Goal: Use online tool/utility: Utilize a website feature to perform a specific function

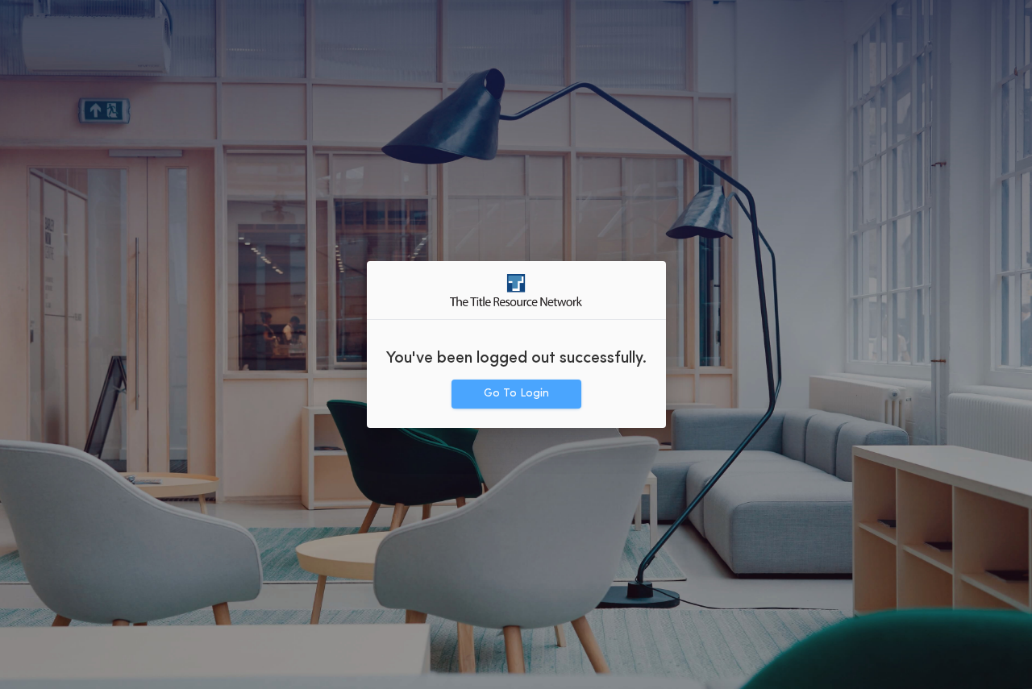
click at [496, 397] on button "Go To Login" at bounding box center [516, 394] width 130 height 29
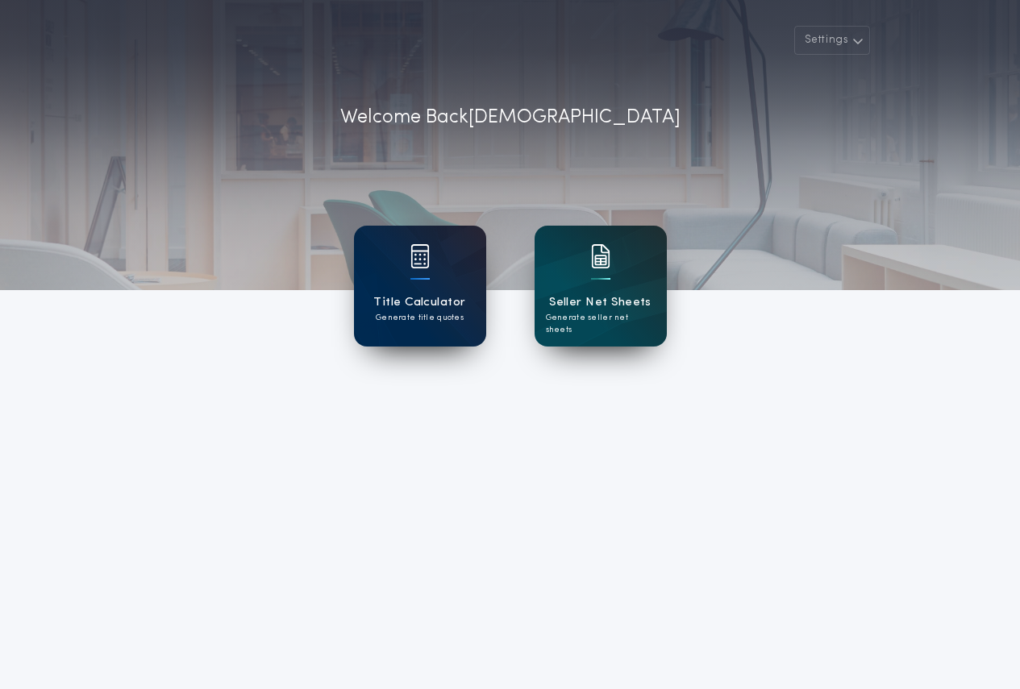
click at [416, 254] on img at bounding box center [419, 256] width 19 height 24
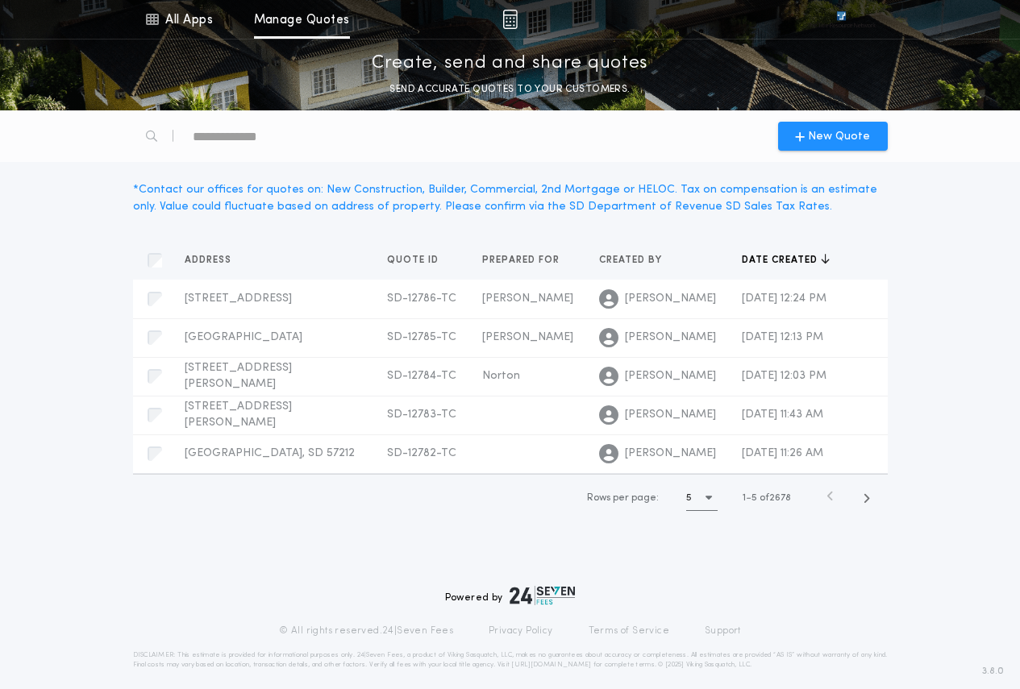
click at [814, 118] on div "New Quote" at bounding box center [510, 136] width 774 height 52
click at [821, 139] on span "New Quote" at bounding box center [839, 136] width 62 height 17
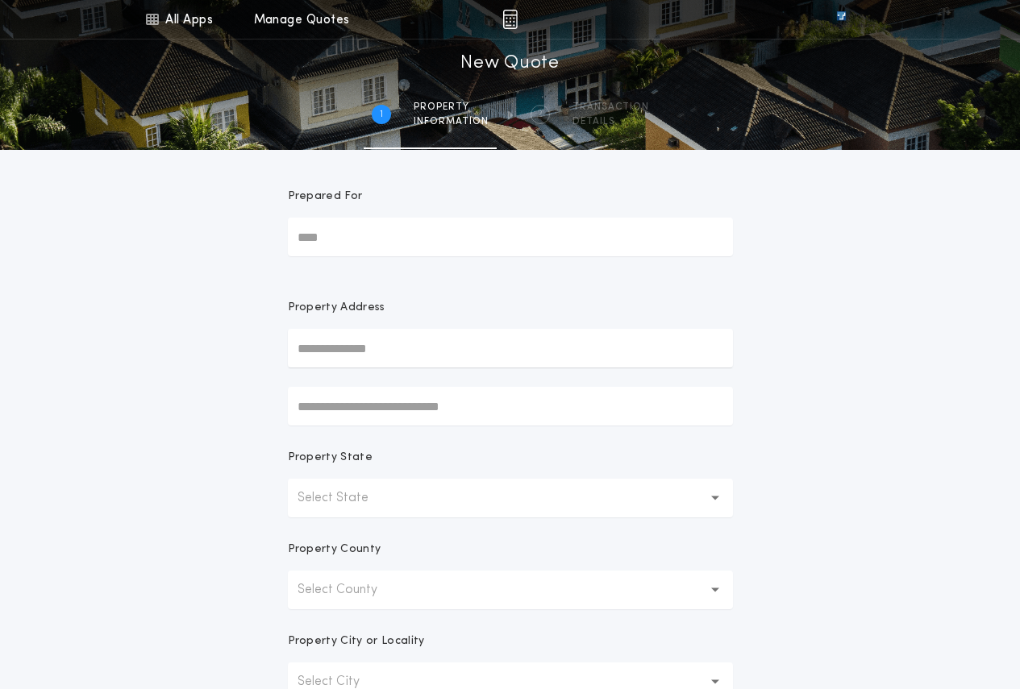
click at [370, 503] on p "Select State" at bounding box center [345, 497] width 97 height 19
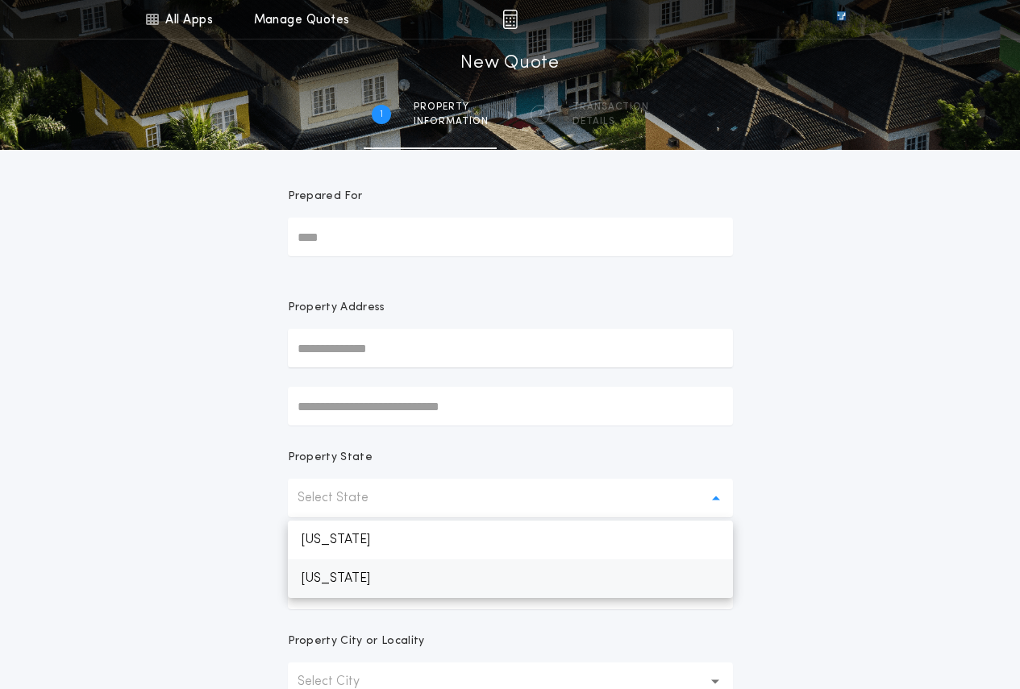
click at [388, 585] on p "[US_STATE]" at bounding box center [510, 578] width 445 height 39
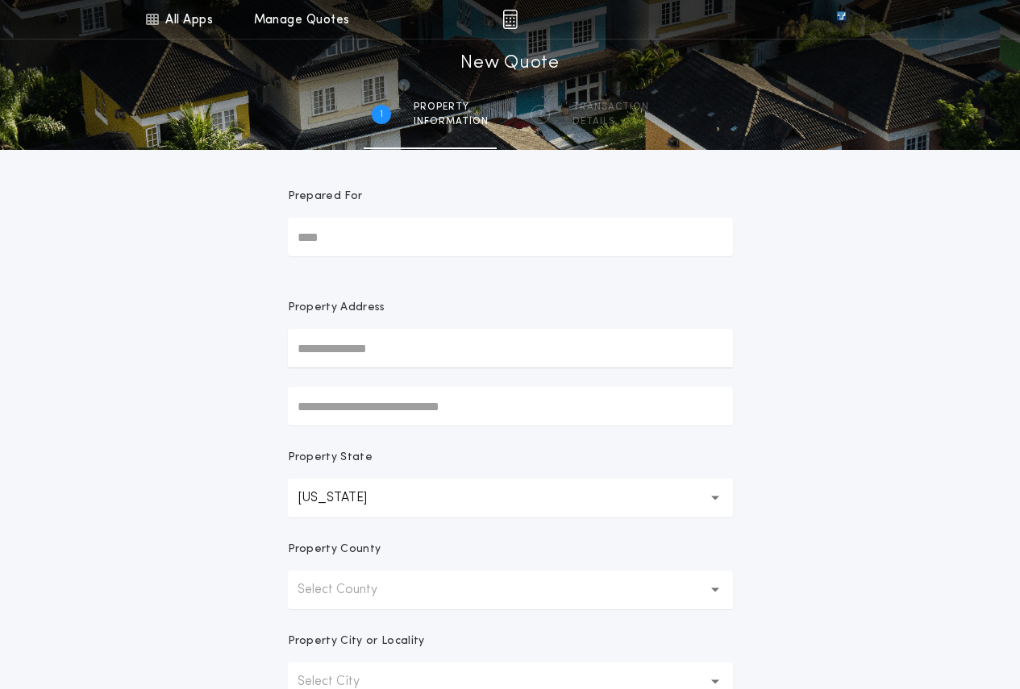
click at [409, 605] on button "Select County" at bounding box center [510, 590] width 445 height 39
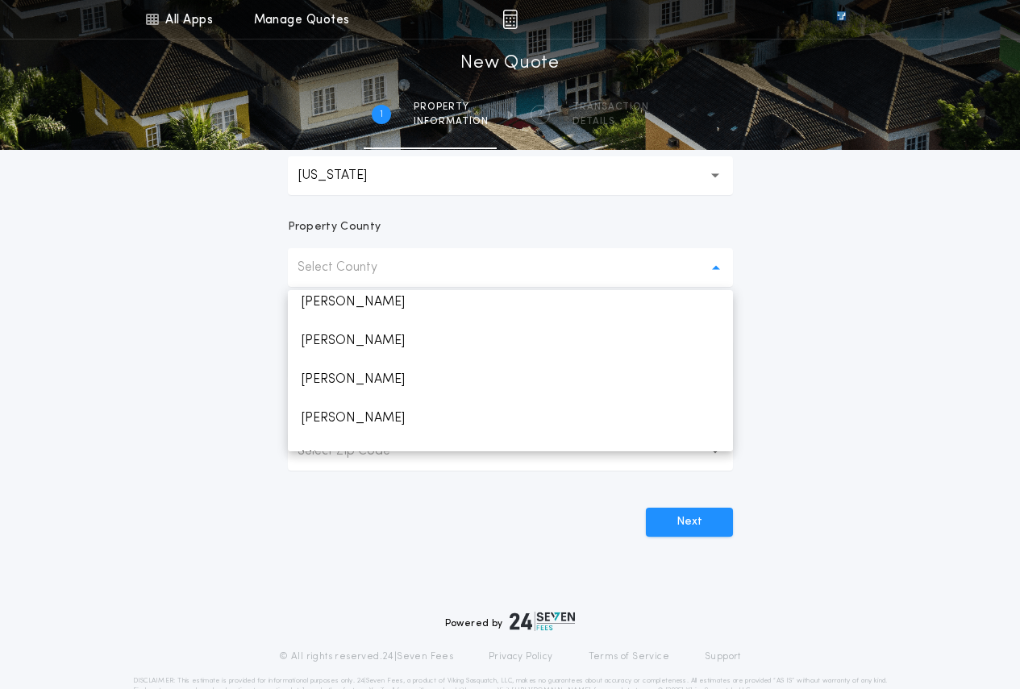
scroll to position [1773, 0]
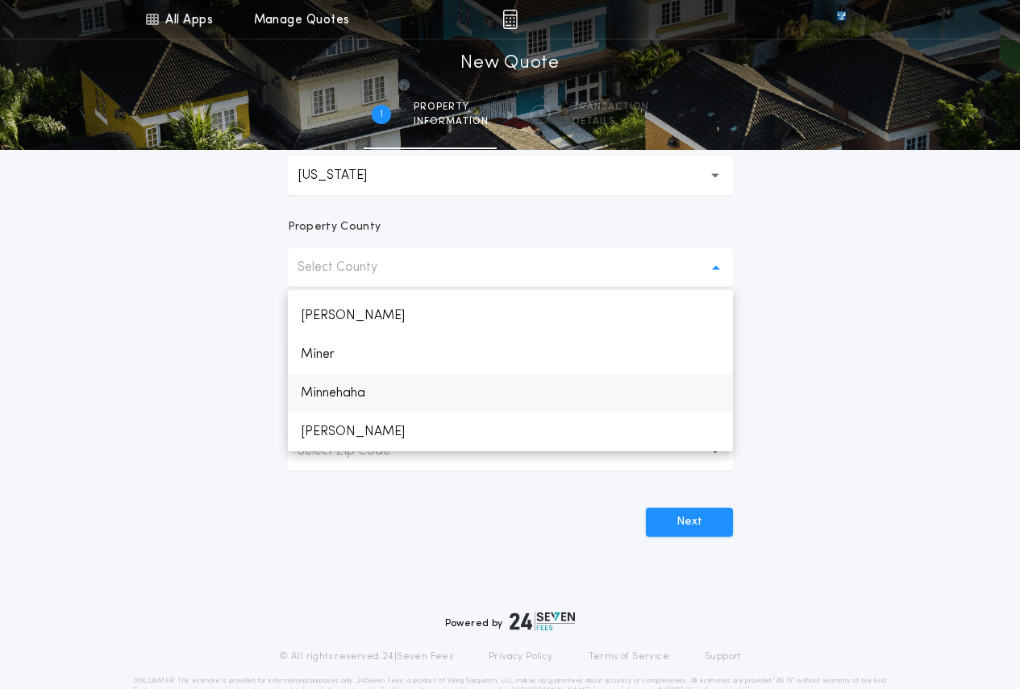
click at [354, 388] on p "Minnehaha" at bounding box center [510, 393] width 445 height 39
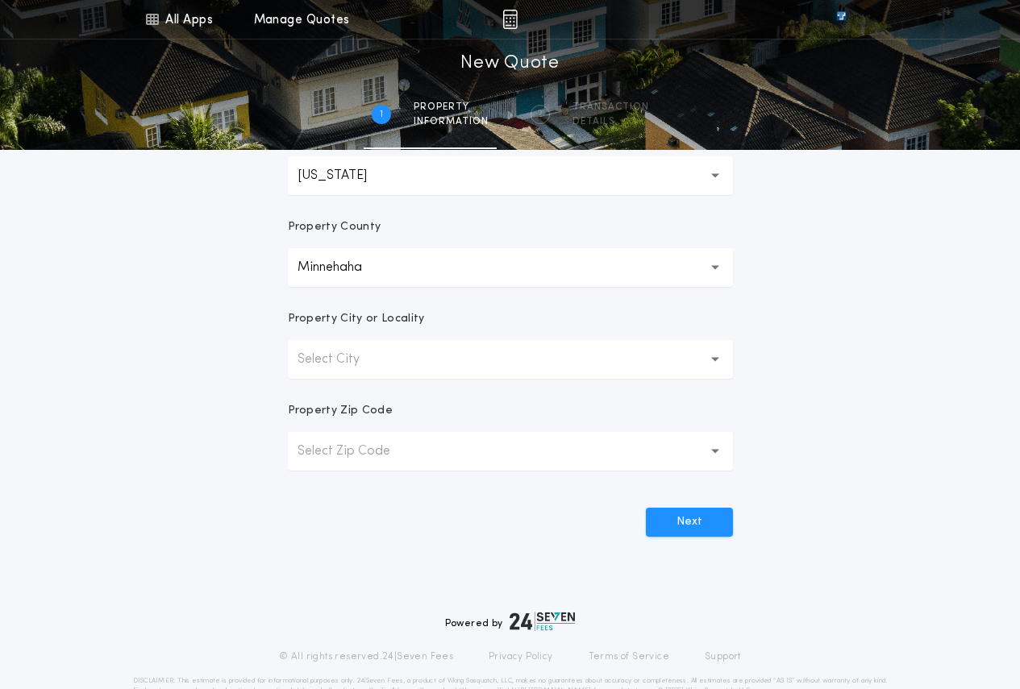
click at [380, 356] on p "Select City" at bounding box center [341, 359] width 88 height 19
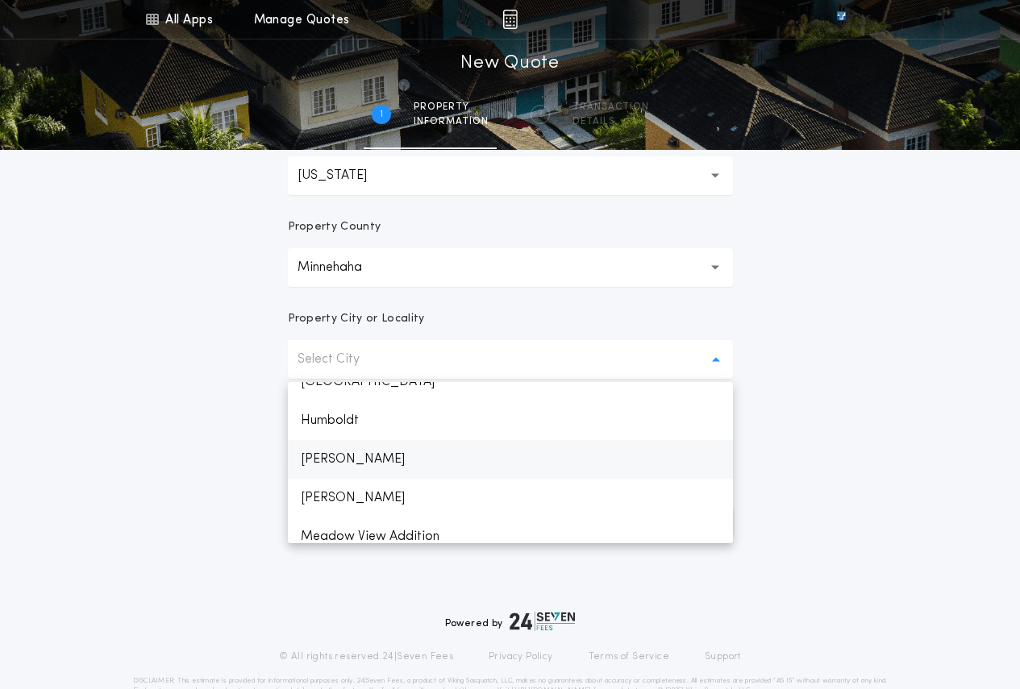
scroll to position [845, 0]
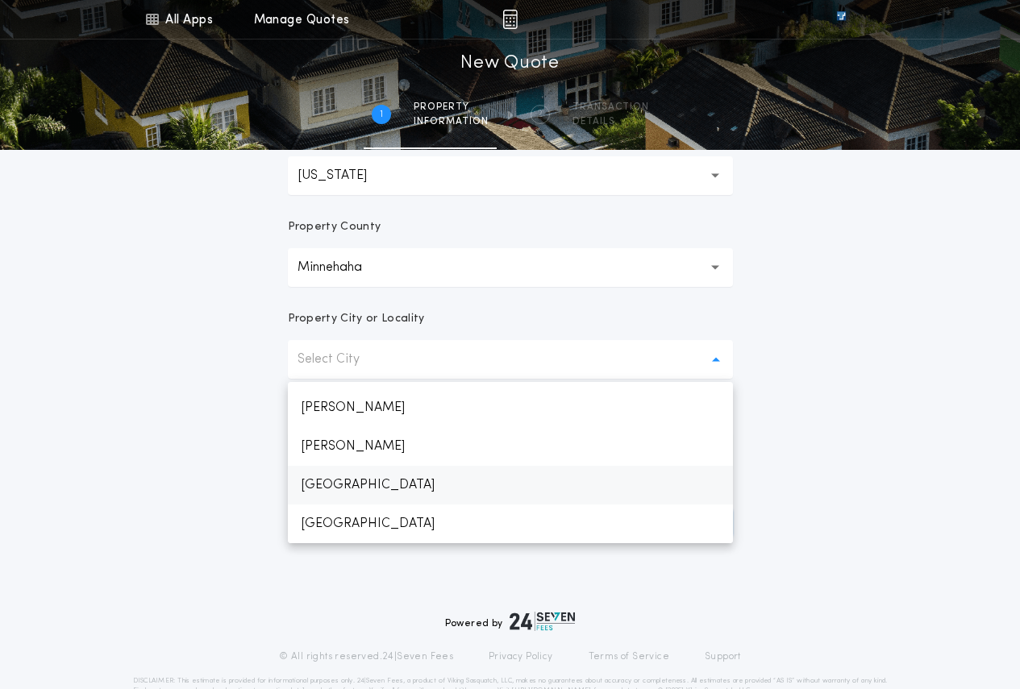
click at [365, 491] on p "[GEOGRAPHIC_DATA]" at bounding box center [510, 485] width 445 height 39
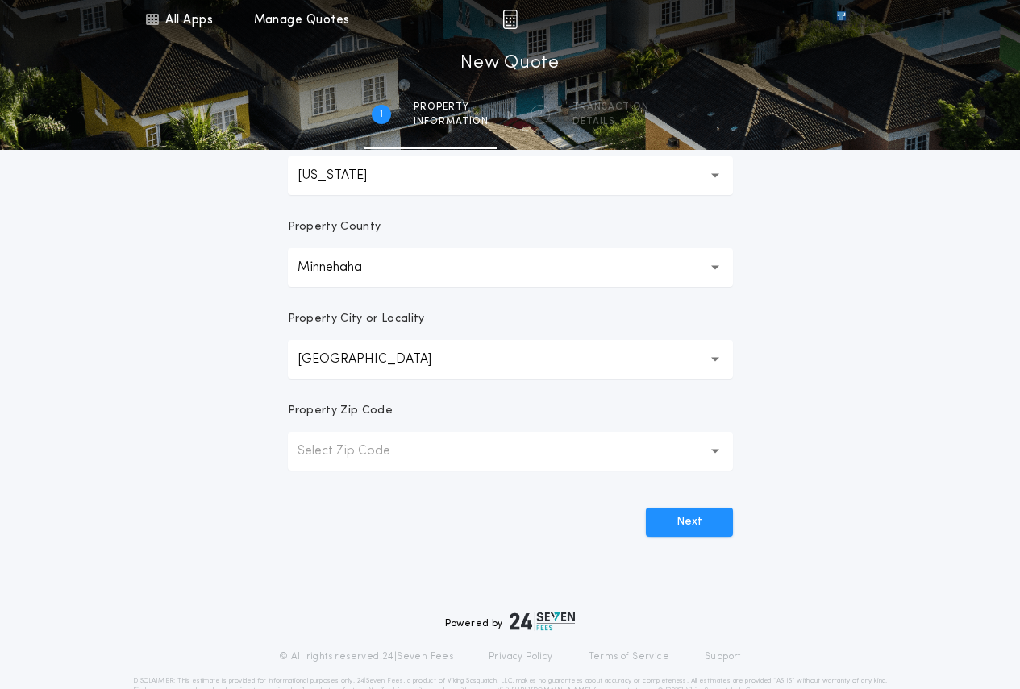
click at [363, 455] on p "Select Zip Code" at bounding box center [356, 451] width 118 height 19
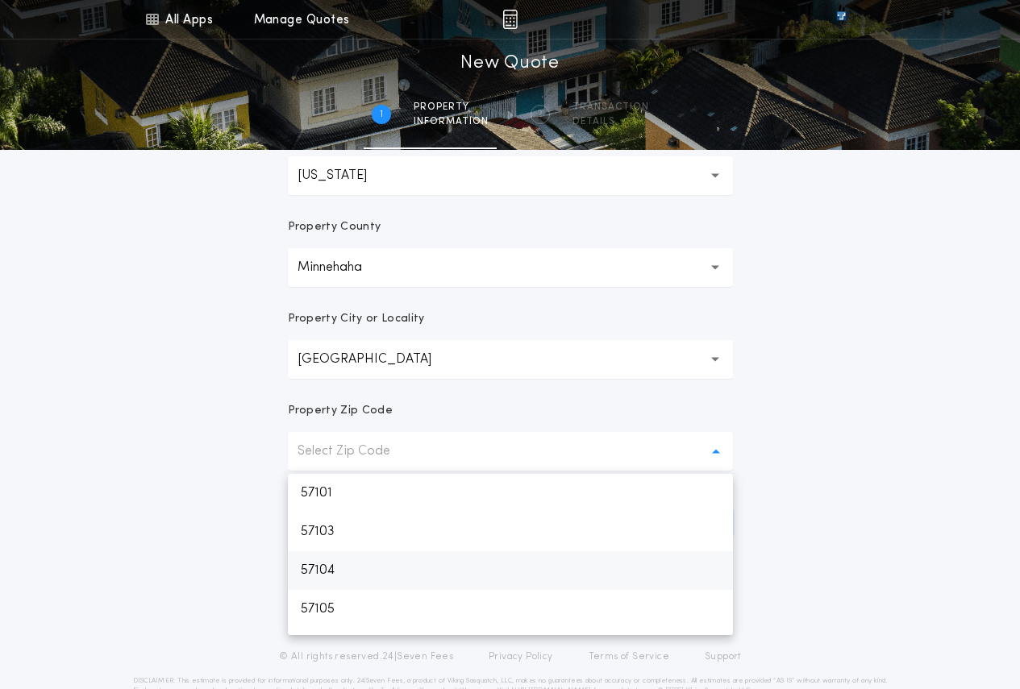
scroll to position [81, 0]
click at [349, 573] on p "57106" at bounding box center [510, 567] width 445 height 39
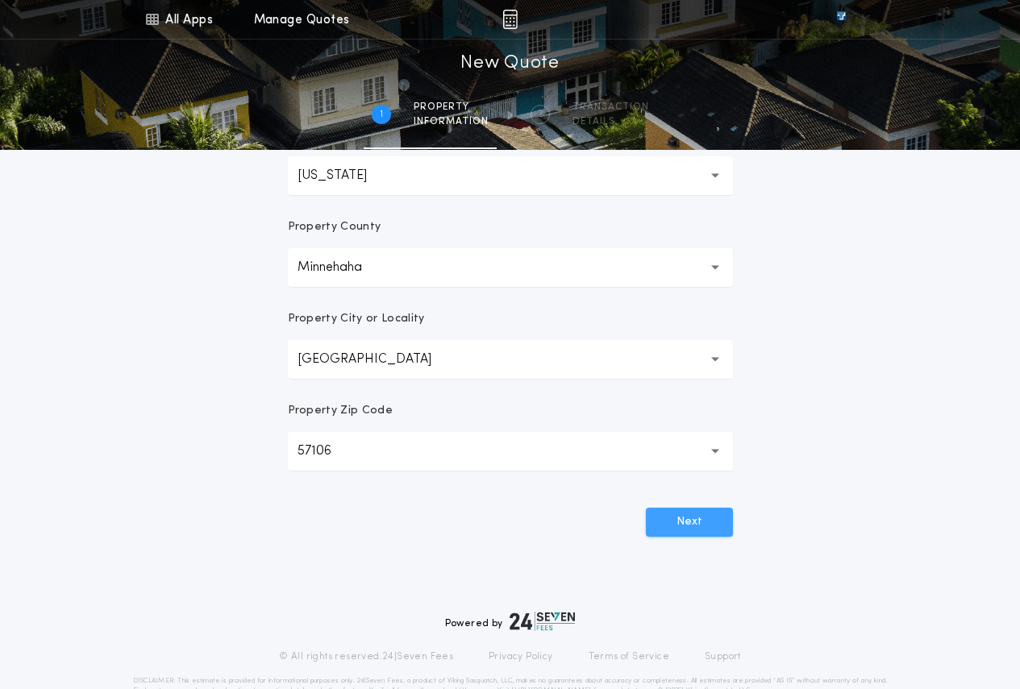
click at [713, 522] on button "Next" at bounding box center [689, 522] width 87 height 29
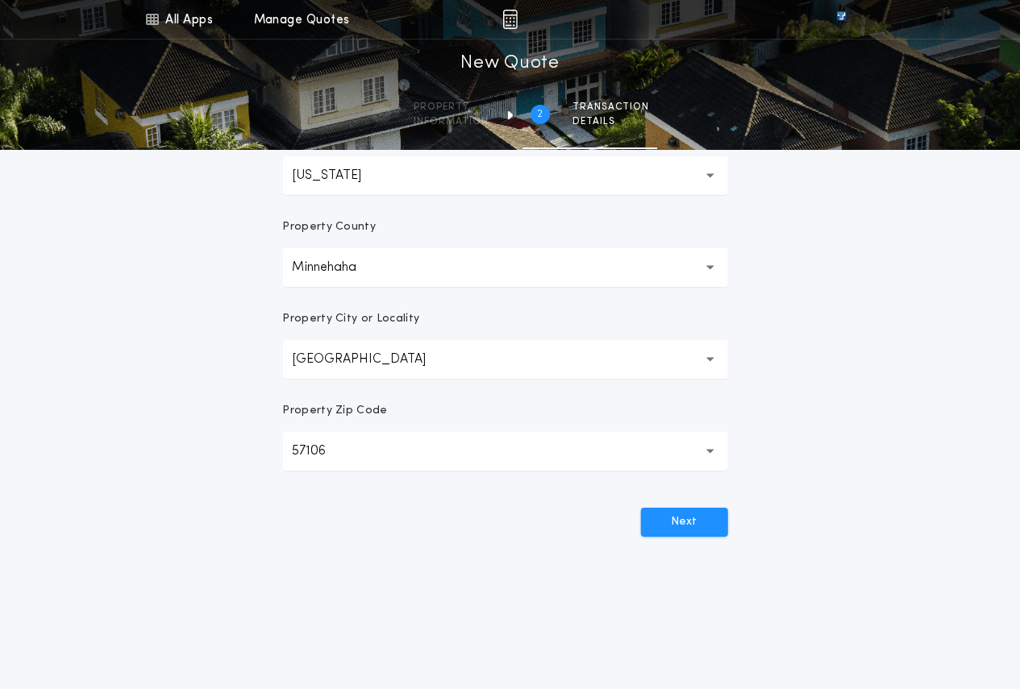
scroll to position [0, 0]
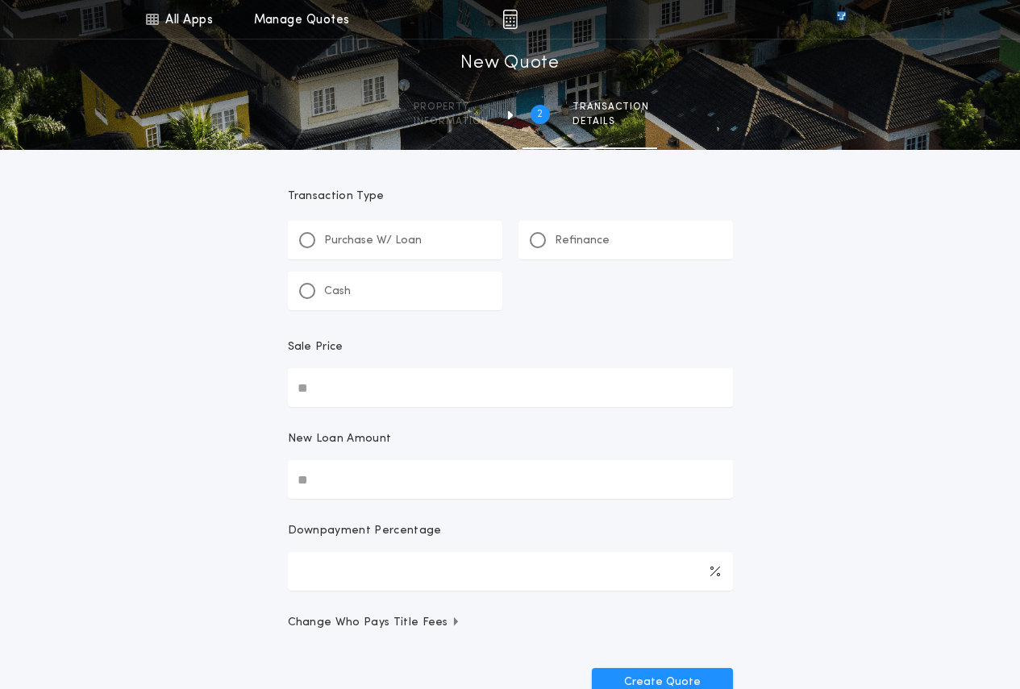
click at [308, 249] on div "Purchase W/ Loan" at bounding box center [395, 240] width 214 height 39
click at [592, 244] on p "Refinance" at bounding box center [582, 241] width 55 height 16
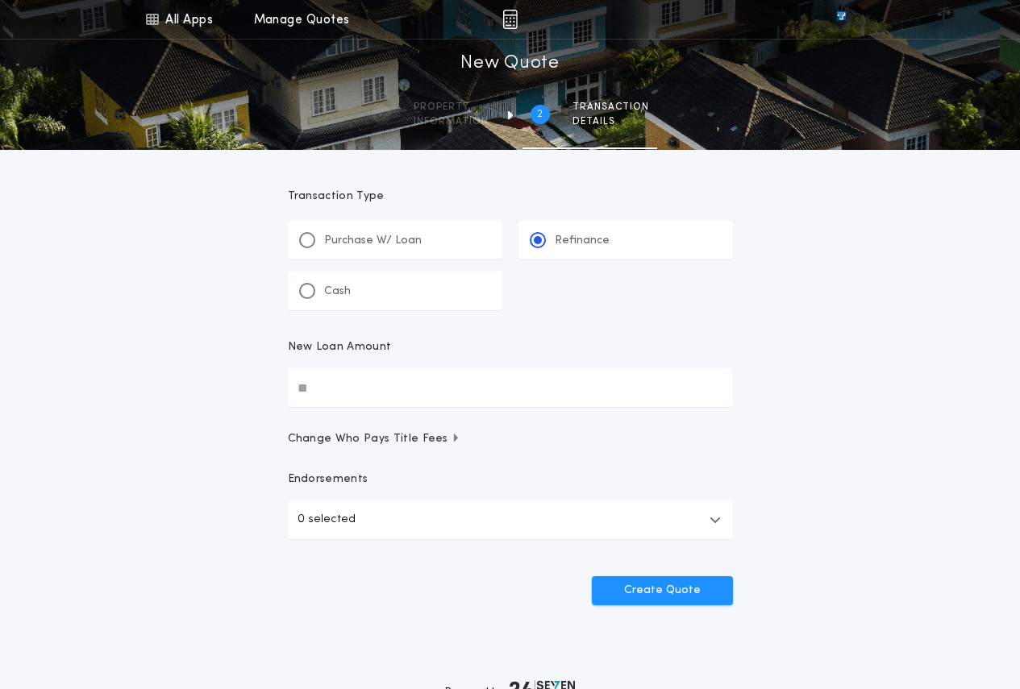
click at [365, 380] on input "New Loan Amount" at bounding box center [510, 387] width 445 height 39
type input "********"
click at [674, 588] on button "Create Quote" at bounding box center [662, 590] width 141 height 29
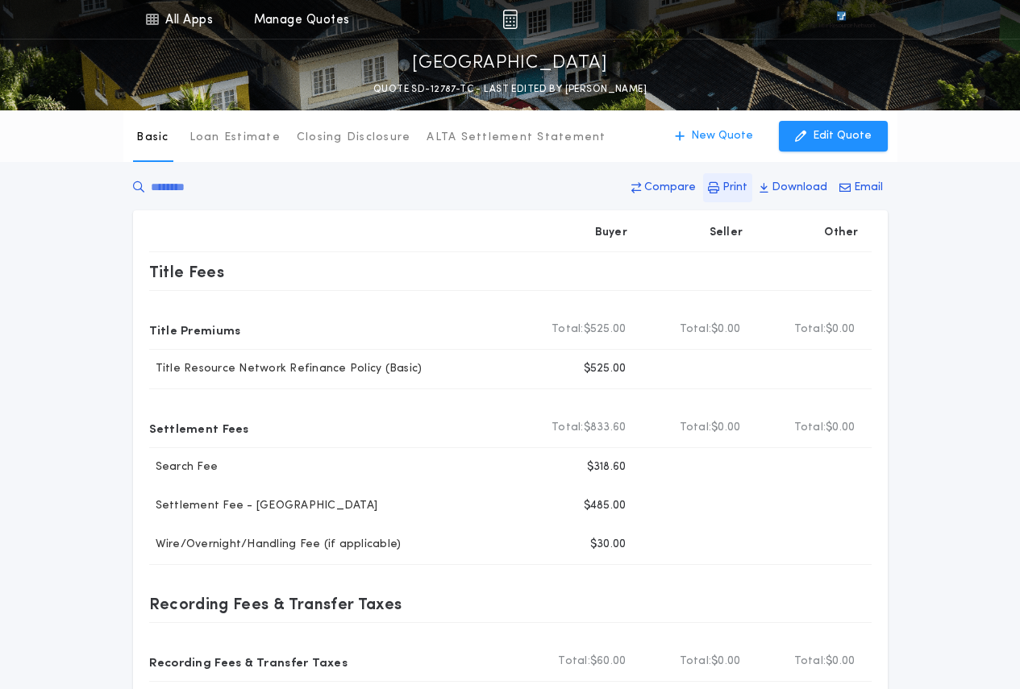
click at [729, 190] on p "Print" at bounding box center [734, 188] width 25 height 16
